Goal: Task Accomplishment & Management: Complete application form

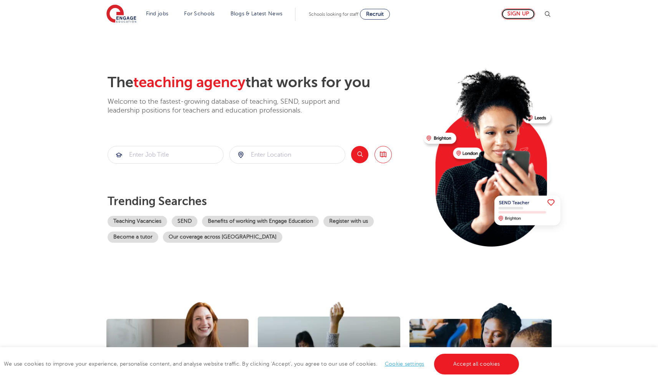
click at [526, 12] on link "Sign up" at bounding box center [518, 13] width 34 height 11
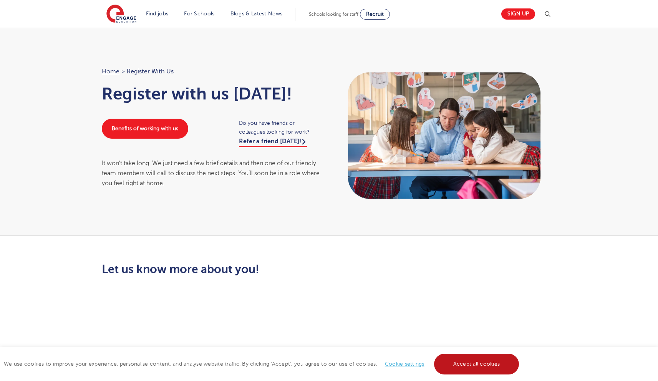
click at [484, 365] on link "Accept all cookies" at bounding box center [476, 364] width 85 height 21
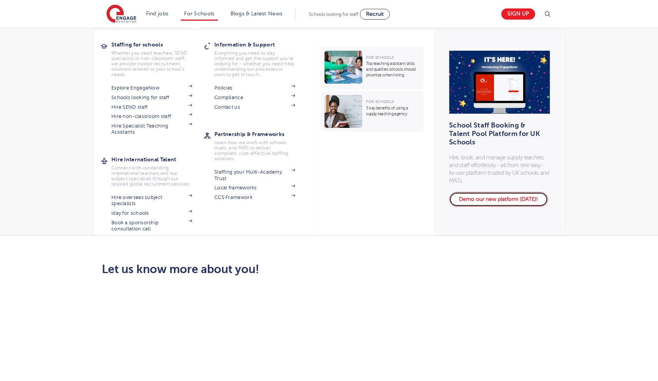
click at [493, 195] on link "Demo our new platform [DATE]!" at bounding box center [498, 199] width 99 height 15
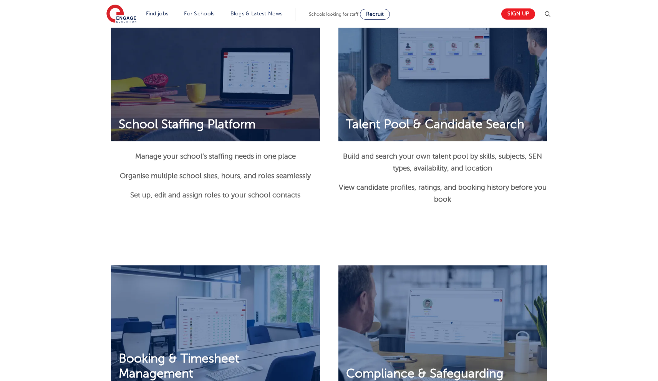
scroll to position [639, 0]
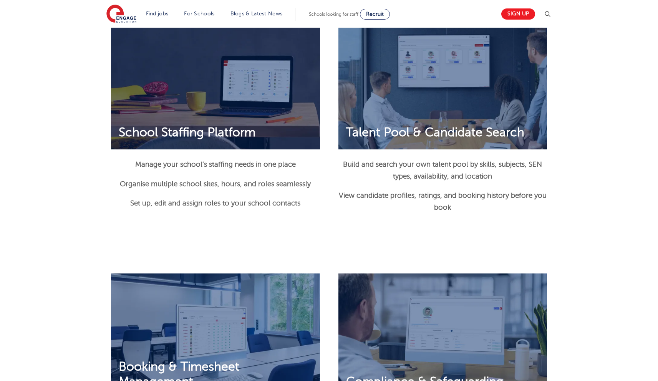
click at [226, 99] on img at bounding box center [215, 86] width 209 height 125
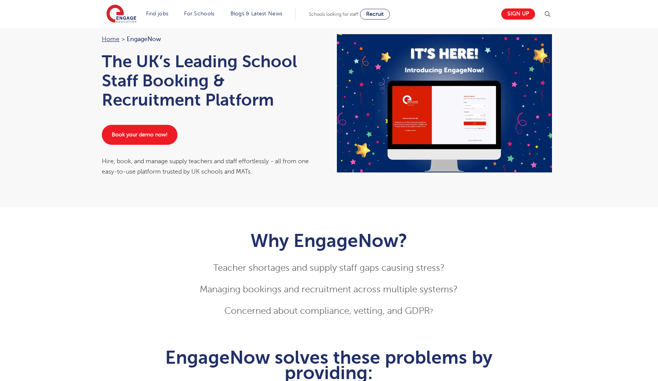
scroll to position [0, 0]
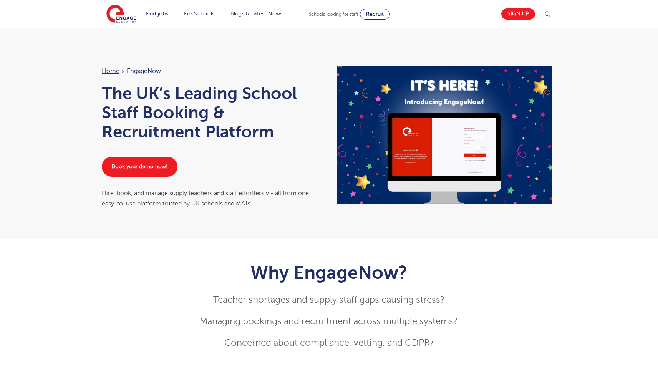
click at [438, 135] on img at bounding box center [444, 135] width 215 height 138
